Goal: Task Accomplishment & Management: Manage account settings

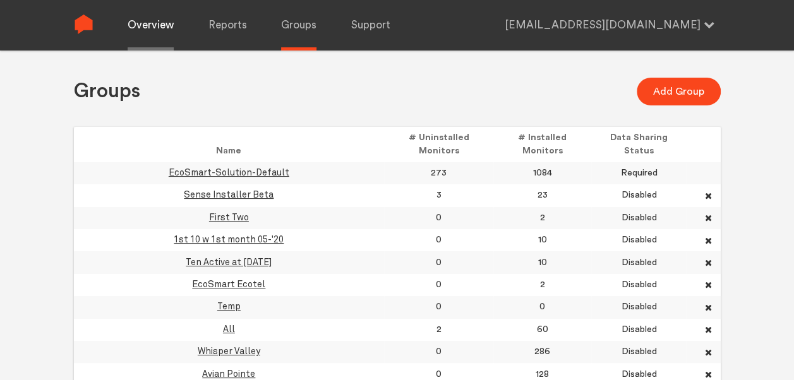
click at [165, 23] on link "Overview" at bounding box center [151, 25] width 46 height 51
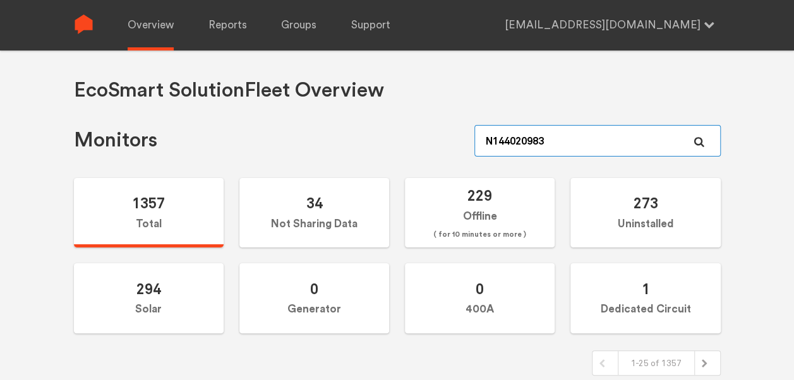
drag, startPoint x: 631, startPoint y: 135, endPoint x: 390, endPoint y: 116, distance: 242.0
paste input "762"
type input "N144020762"
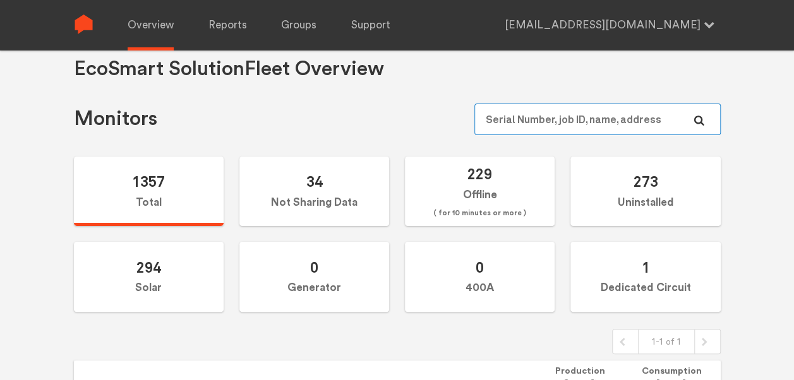
scroll to position [20, 0]
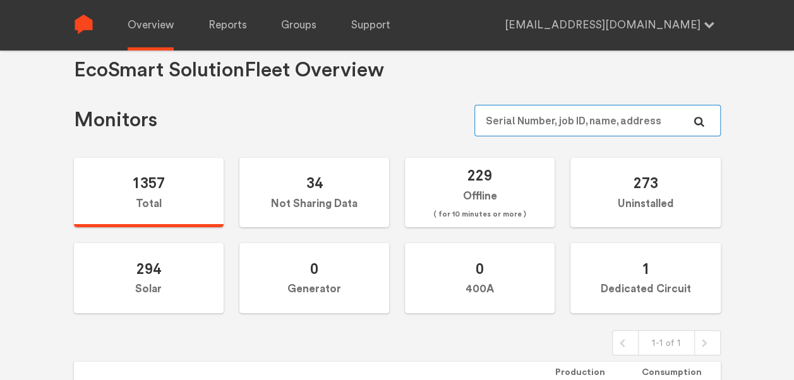
click at [644, 128] on input "text" at bounding box center [597, 121] width 246 height 32
paste input "N144020630"
type input "N144020630"
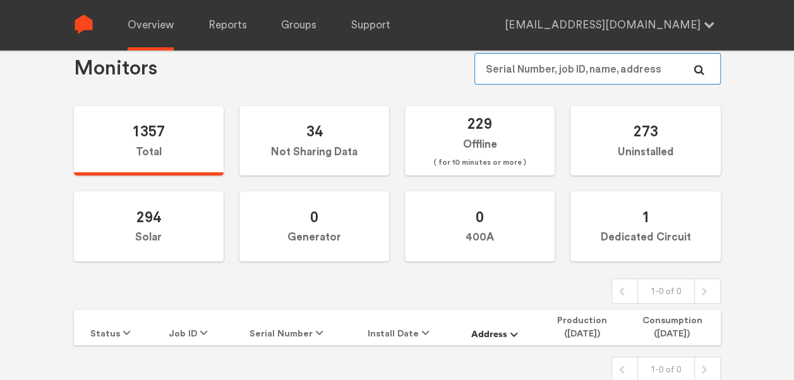
click at [545, 63] on input "text" at bounding box center [597, 69] width 246 height 32
paste input "N144020926"
type input "N144020926"
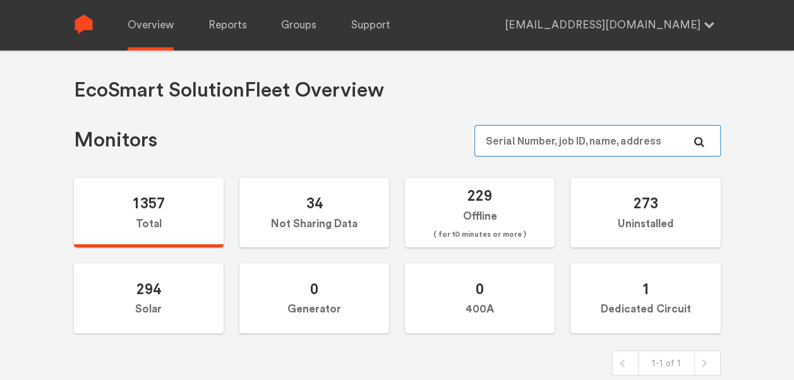
click at [627, 146] on input "text" at bounding box center [597, 141] width 246 height 32
paste input "N144020926"
type input "N144020926"
click at [563, 133] on input "text" at bounding box center [597, 141] width 246 height 32
paste input "N144020741"
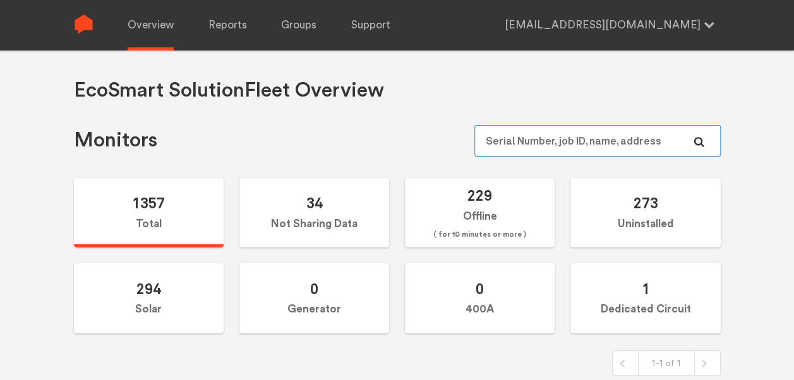
type input "N144020741"
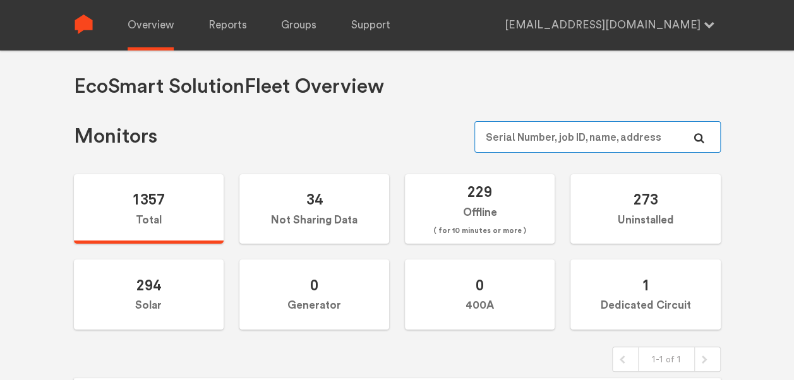
scroll to position [3, 0]
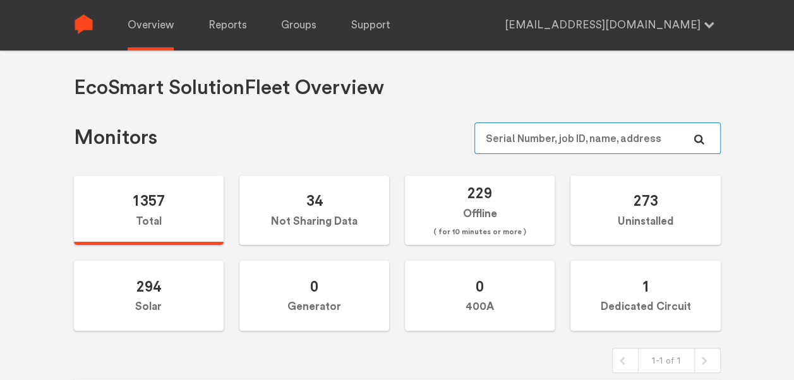
click at [549, 139] on input "text" at bounding box center [597, 138] width 246 height 32
paste input "N147020563"
type input "N147020563"
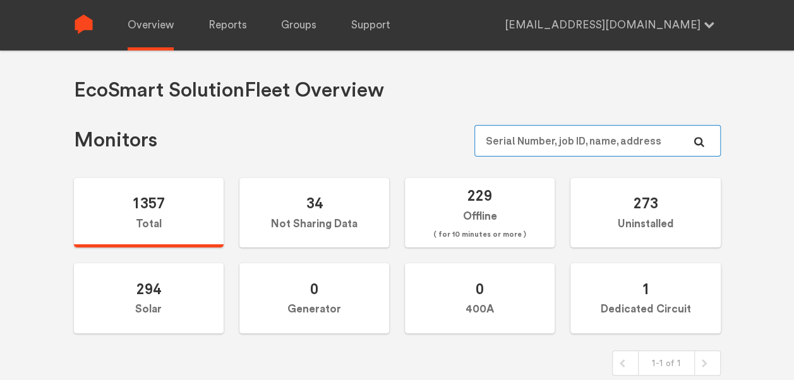
click at [575, 133] on input "text" at bounding box center [597, 141] width 246 height 32
paste input "N144021077"
type input "N144021077"
click at [582, 135] on input "text" at bounding box center [597, 141] width 246 height 32
paste input "N144021077"
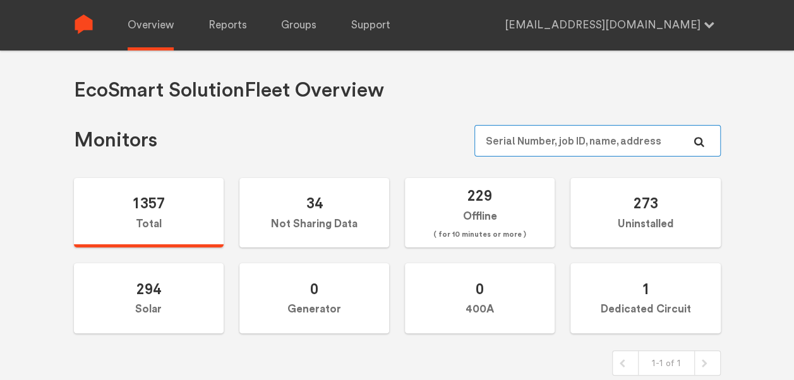
type input "N144021077"
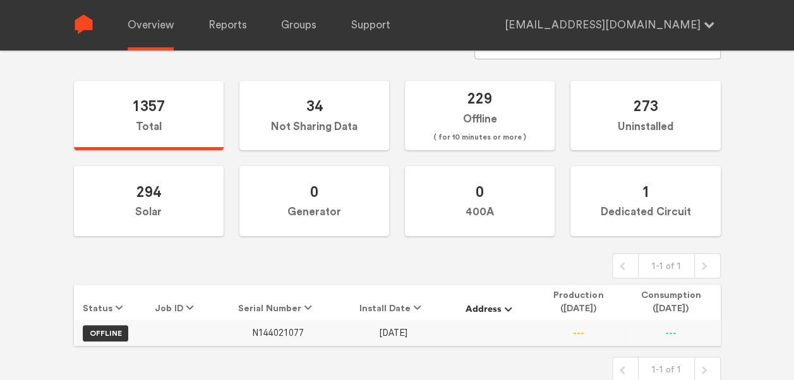
click at [280, 328] on span "N144021077" at bounding box center [278, 333] width 52 height 11
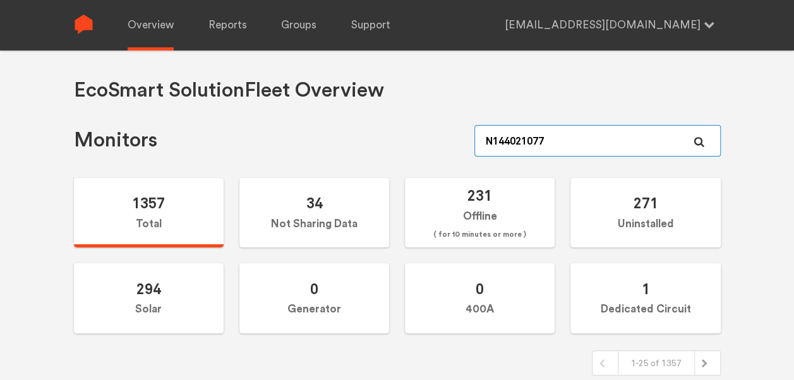
click at [572, 143] on input "N144021077" at bounding box center [597, 141] width 246 height 32
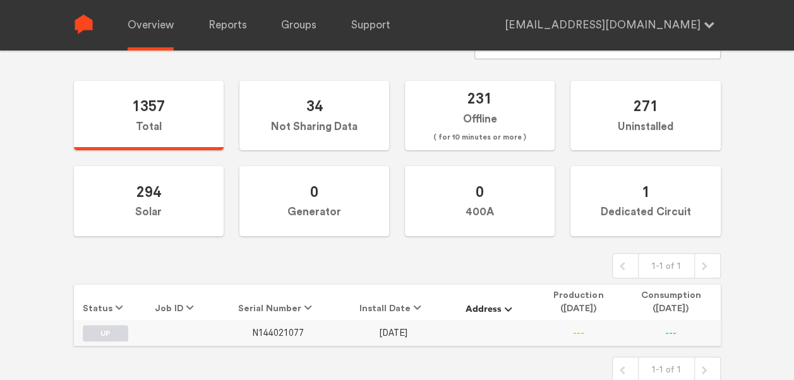
click at [275, 330] on span "N144021077" at bounding box center [278, 333] width 52 height 11
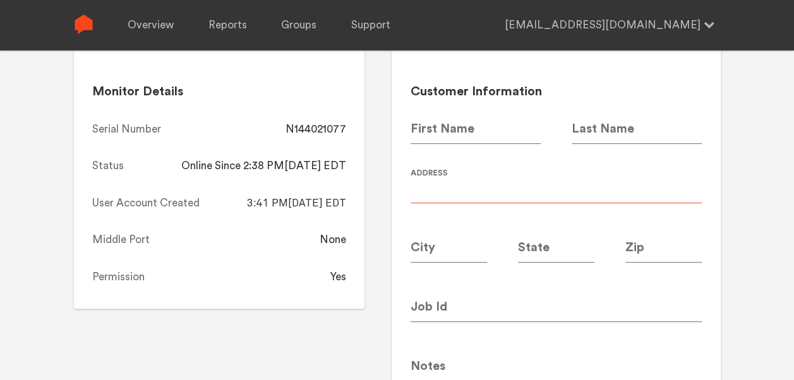
click at [501, 188] on input at bounding box center [555, 185] width 291 height 35
type input "Canopy 5708"
click at [731, 222] on div "N144021077 Save Changes Monitor Details Serial Number N144021077 Status Online …" at bounding box center [397, 143] width 794 height 380
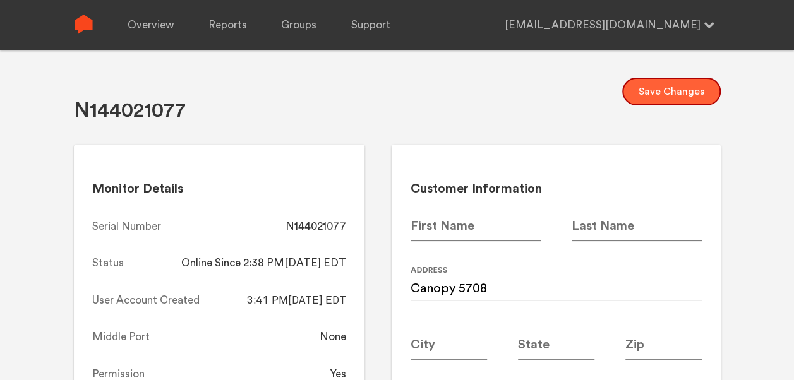
click at [671, 99] on button "Save Changes" at bounding box center [671, 92] width 99 height 28
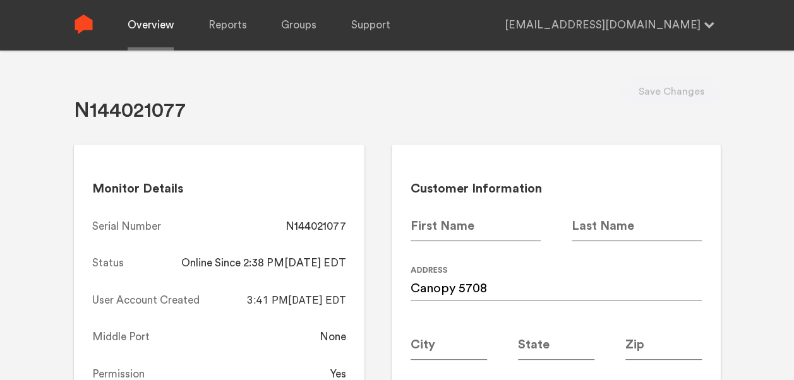
click at [146, 25] on link "Overview" at bounding box center [151, 25] width 46 height 51
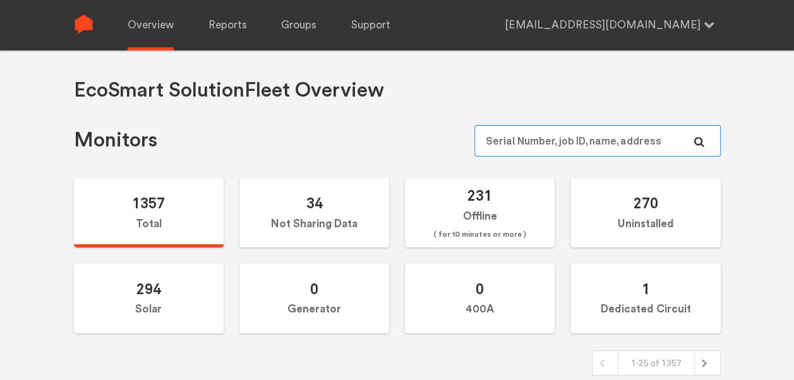
click at [614, 150] on input "text" at bounding box center [597, 141] width 246 height 32
paste input "N144020984"
type input "N144020984"
click at [538, 143] on input "text" at bounding box center [597, 141] width 246 height 32
paste input "N144020737"
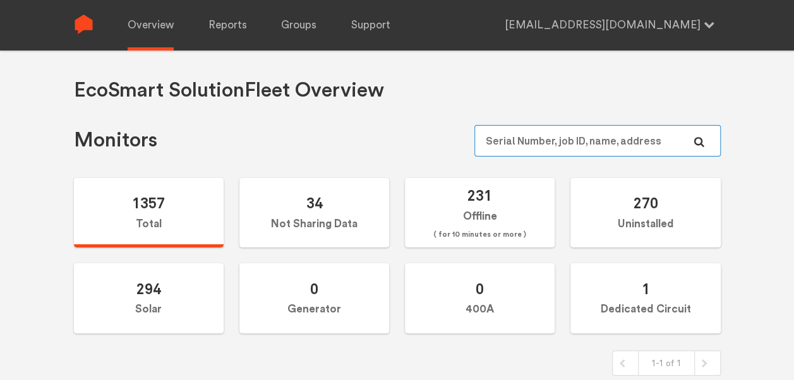
type input "N144020737"
click at [567, 134] on input "text" at bounding box center [597, 141] width 246 height 32
paste input "N144020753"
type input "N144020753"
click at [565, 138] on input "text" at bounding box center [597, 141] width 246 height 32
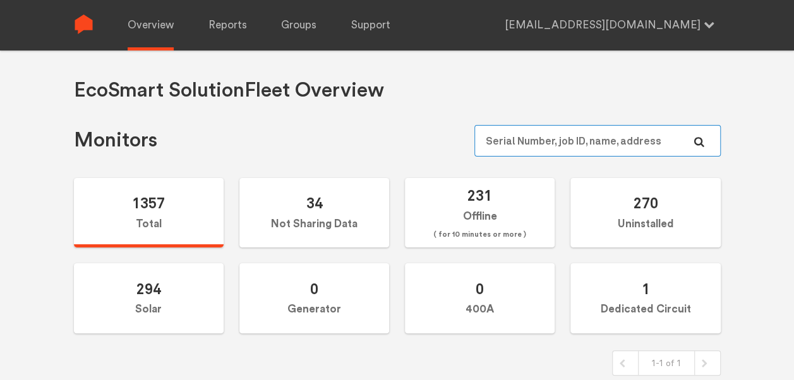
paste input "N144020842"
type input "N144020842"
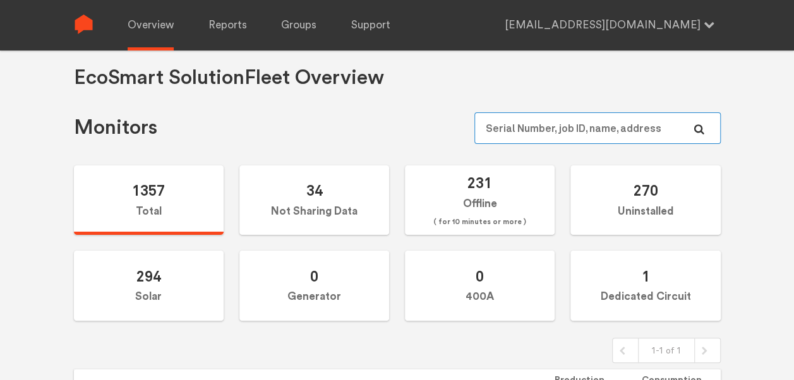
scroll to position [11, 0]
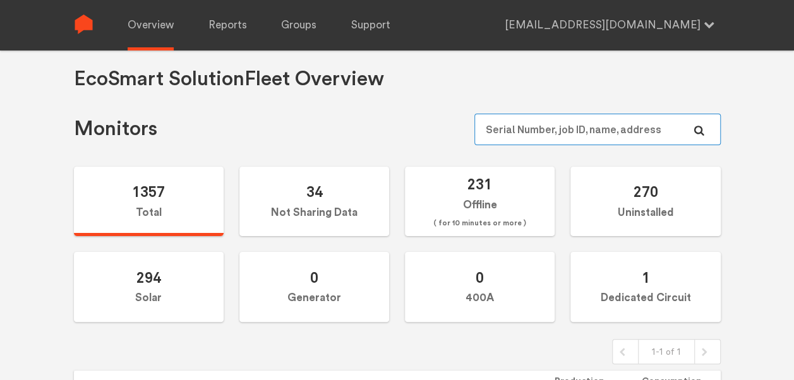
click at [575, 122] on input "text" at bounding box center [597, 130] width 246 height 32
paste input "Commissioned Online"
type input "Commissioned Online"
paste input "N144020980"
type input "N144020980"
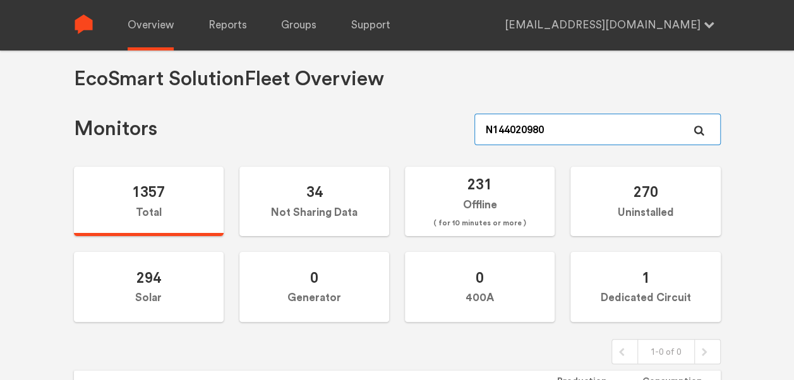
click at [583, 133] on input "N144020980" at bounding box center [597, 130] width 246 height 32
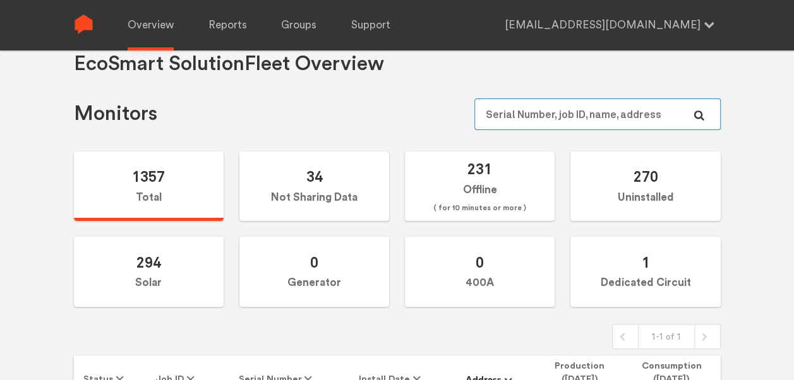
scroll to position [25, 0]
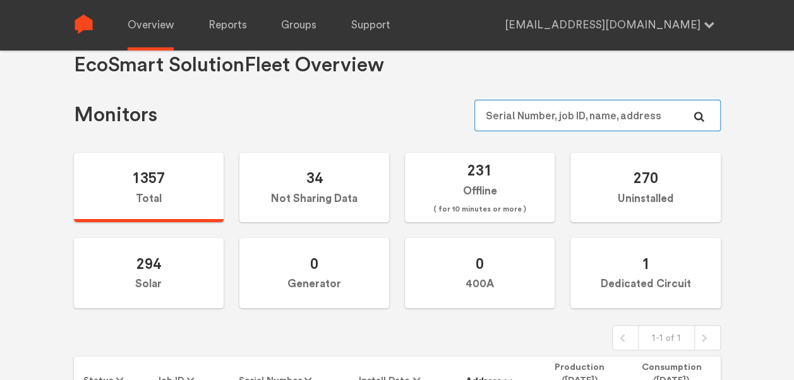
click at [563, 111] on input "text" at bounding box center [597, 116] width 246 height 32
paste input "N144020844"
type input "N144020844"
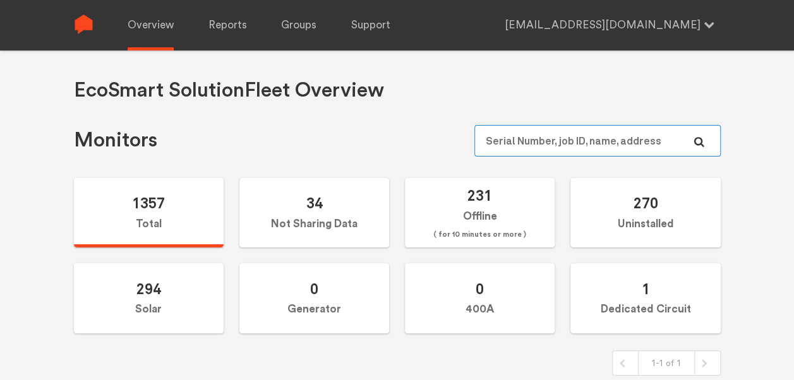
click at [547, 141] on input "text" at bounding box center [597, 141] width 246 height 32
paste input "N144020980"
type input "N144020980"
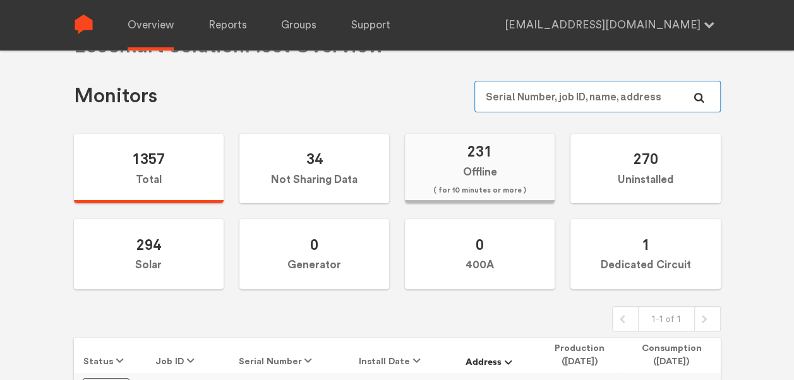
scroll to position [43, 0]
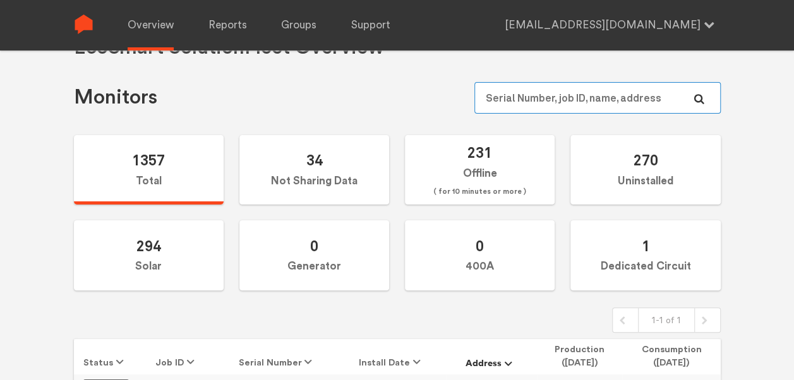
click at [553, 95] on input "text" at bounding box center [597, 98] width 246 height 32
paste input "N144020980"
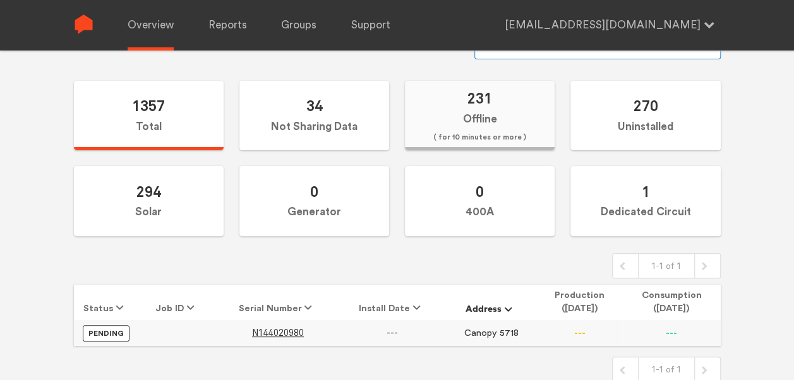
scroll to position [42, 0]
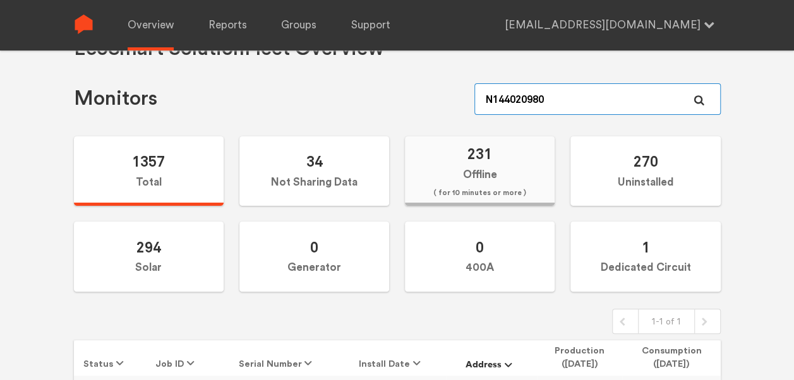
click at [540, 97] on input "N144020980" at bounding box center [597, 99] width 246 height 32
click at [547, 98] on input "N144020980" at bounding box center [597, 99] width 246 height 32
paste input "844"
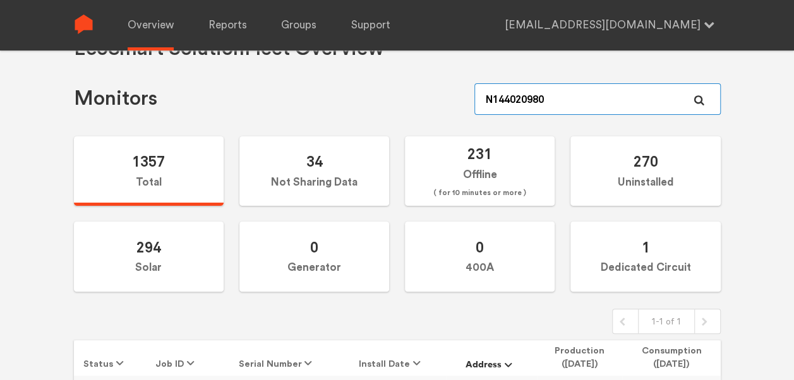
type input "N144020844"
